Goal: Obtain resource: Obtain resource

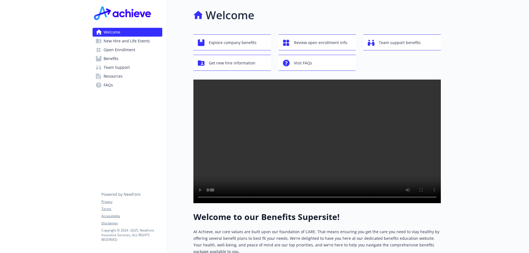
click at [472, 86] on div at bounding box center [485, 204] width 88 height 408
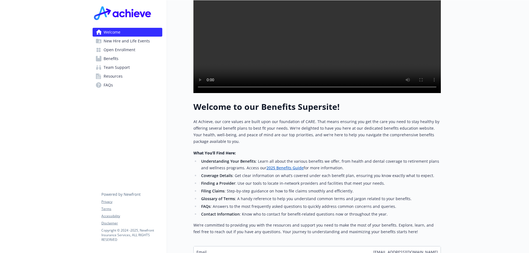
click at [142, 47] on link "Open Enrollment" at bounding box center [128, 49] width 70 height 9
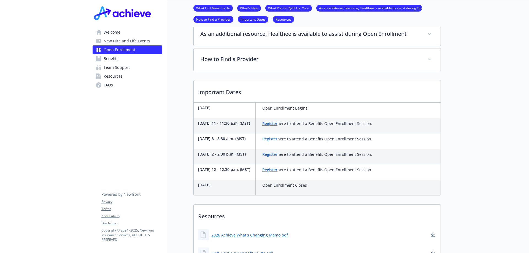
click at [142, 42] on span "New Hire and Life Events" at bounding box center [127, 41] width 46 height 9
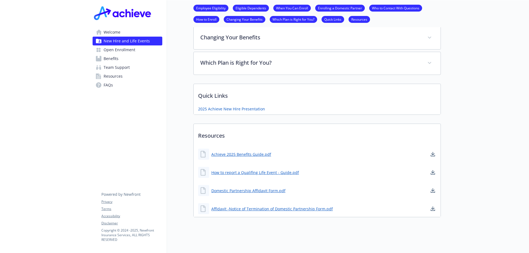
scroll to position [338, 0]
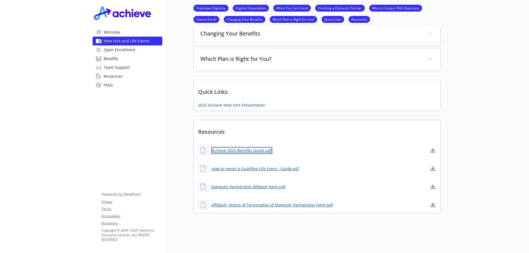
click at [238, 147] on link "Achieve 2025 Benefits Guide.pdf" at bounding box center [241, 150] width 61 height 7
